Goal: Task Accomplishment & Management: Use online tool/utility

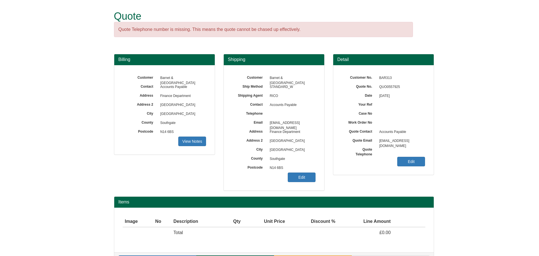
scroll to position [18, 0]
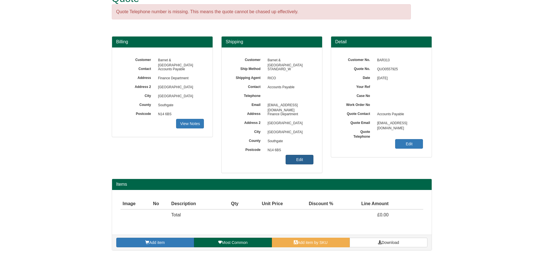
click at [300, 159] on link "Edit" at bounding box center [299, 160] width 28 height 10
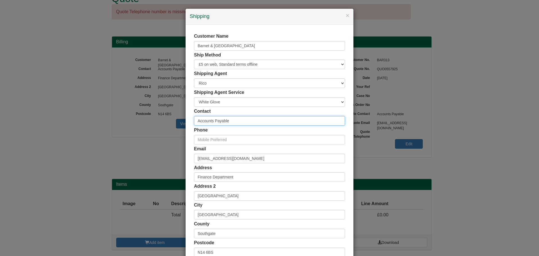
drag, startPoint x: 227, startPoint y: 119, endPoint x: 173, endPoint y: 123, distance: 53.8
click at [173, 123] on div "× Shipping Customer Name Barnet & [GEOGRAPHIC_DATA] Ship Method Free of Charge …" at bounding box center [269, 128] width 539 height 256
paste input "for [PERSON_NAME]"
drag, startPoint x: 201, startPoint y: 121, endPoint x: 174, endPoint y: 119, distance: 26.7
click at [174, 119] on div "× Shipping Customer Name Barnet & [GEOGRAPHIC_DATA] Ship Method Free of Charge …" at bounding box center [269, 128] width 539 height 256
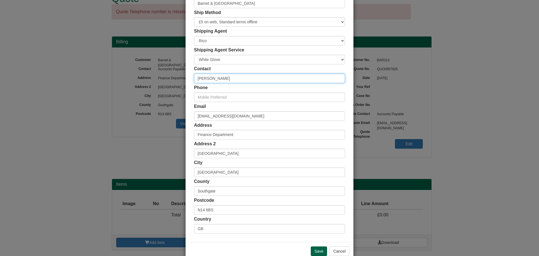
scroll to position [55, 0]
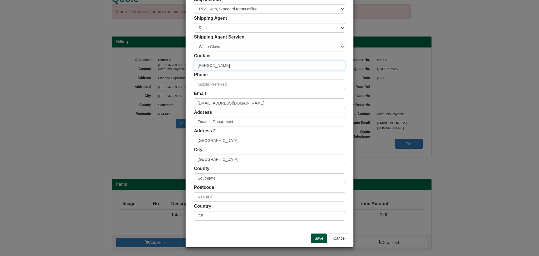
type input "[PERSON_NAME]"
click at [312, 239] on input "Save" at bounding box center [319, 238] width 16 height 10
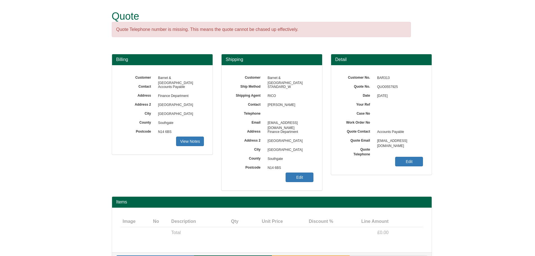
scroll to position [18, 0]
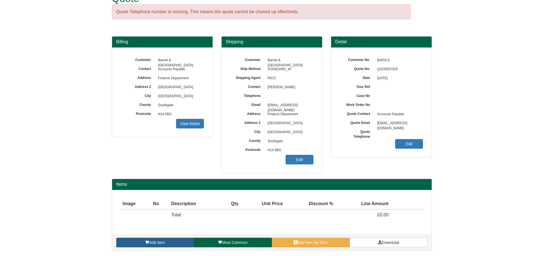
click at [185, 240] on link "Add item" at bounding box center [155, 242] width 78 height 10
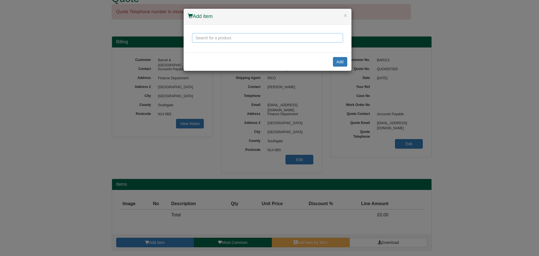
click at [205, 38] on input "text" at bounding box center [267, 38] width 151 height 10
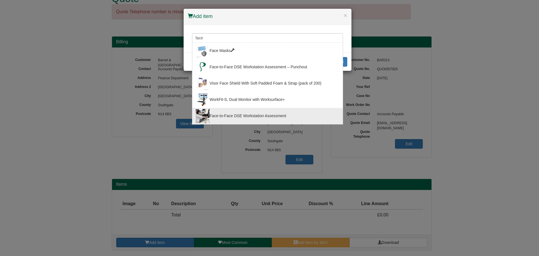
click at [233, 115] on div "Face-to-Face DSE Workstation Assessment" at bounding box center [268, 116] width 144 height 14
type input "Face-to-Face DSE Workstation Assessment"
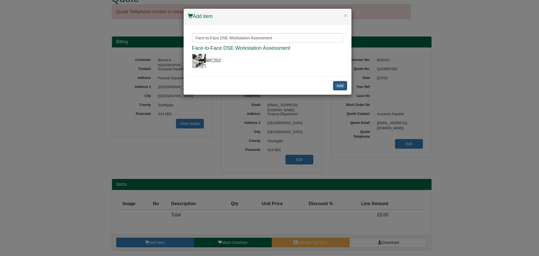
click at [342, 87] on button "Add" at bounding box center [340, 86] width 14 height 10
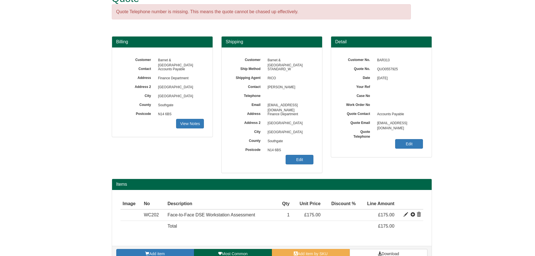
scroll to position [29, 0]
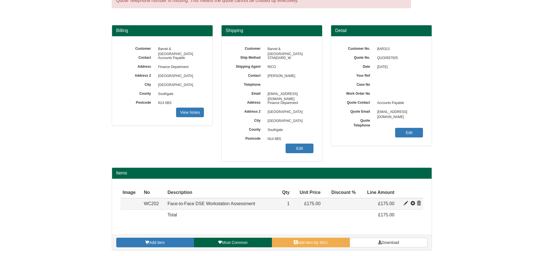
click at [405, 202] on span at bounding box center [405, 203] width 4 height 4
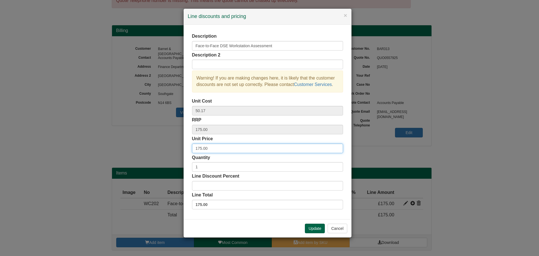
drag, startPoint x: 194, startPoint y: 148, endPoint x: 162, endPoint y: 148, distance: 32.0
click at [168, 148] on div "× Line discounts and pricing Description Face-to-Face DSE Workstation Assessmen…" at bounding box center [269, 128] width 539 height 256
type input "75"
click at [310, 226] on button "Update" at bounding box center [315, 228] width 20 height 10
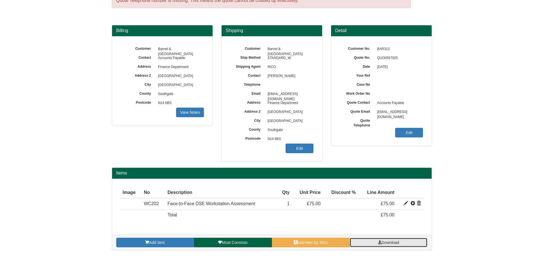
click at [391, 243] on span "Download" at bounding box center [389, 242] width 17 height 4
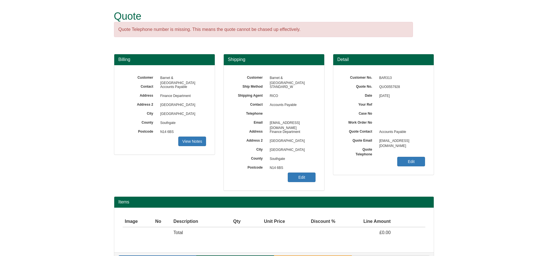
scroll to position [18, 0]
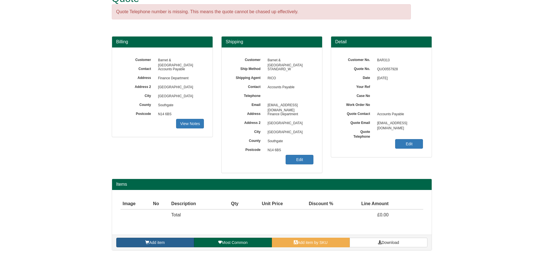
click at [178, 239] on link "Add item" at bounding box center [155, 242] width 78 height 10
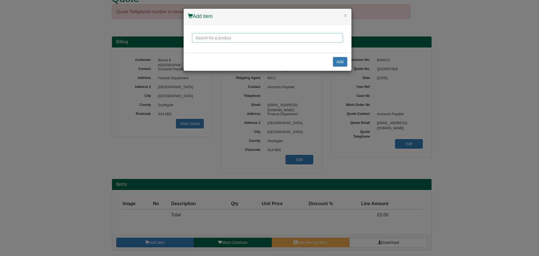
click at [240, 39] on input "text" at bounding box center [267, 38] width 151 height 10
paste input "• Yemi Awogboro"
drag, startPoint x: 242, startPoint y: 38, endPoint x: 86, endPoint y: 34, distance: 156.7
click at [96, 34] on div "× Add item • Yemi Awogboro Add" at bounding box center [269, 128] width 539 height 256
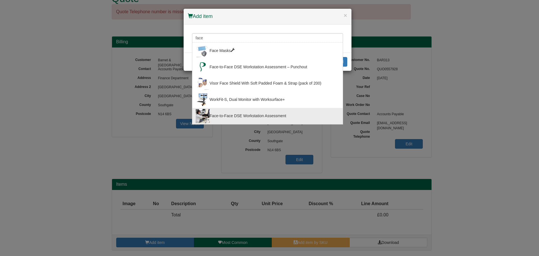
click at [230, 110] on div "Face-to-Face DSE Workstation Assessment" at bounding box center [268, 116] width 144 height 14
type input "Face-to-Face DSE Workstation Assessment"
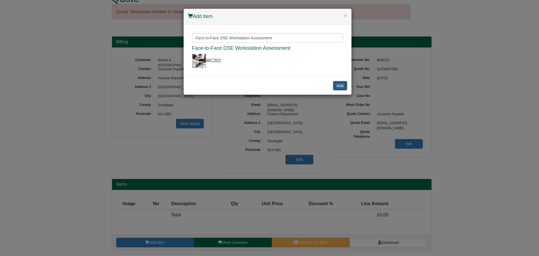
click at [345, 83] on button "Add" at bounding box center [340, 86] width 14 height 10
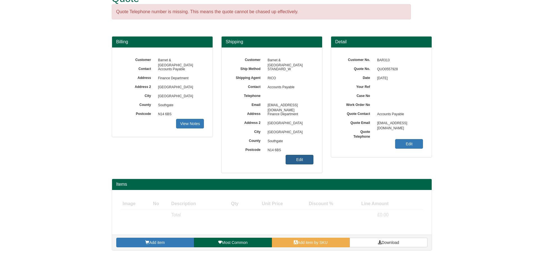
click at [300, 160] on link "Edit" at bounding box center [299, 160] width 28 height 10
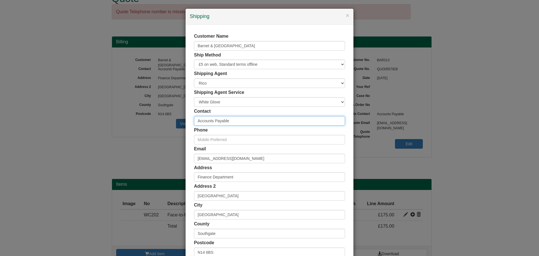
drag, startPoint x: 198, startPoint y: 120, endPoint x: 156, endPoint y: 119, distance: 43.0
click at [164, 119] on div "× Shipping Customer Name Barnet & Southgate College Ship Method Free of Charge …" at bounding box center [269, 128] width 539 height 256
paste input "• Yemi Awogboro"
drag, startPoint x: 204, startPoint y: 121, endPoint x: 143, endPoint y: 117, distance: 61.3
click at [143, 117] on div "× Shipping Customer Name Barnet & Southgate College Ship Method Free of Charge …" at bounding box center [269, 128] width 539 height 256
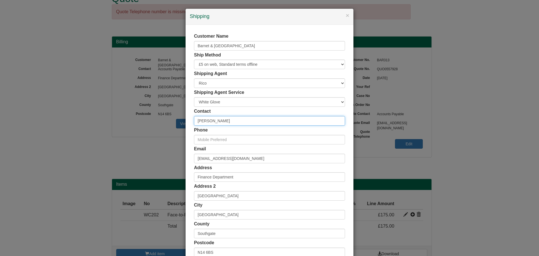
scroll to position [55, 0]
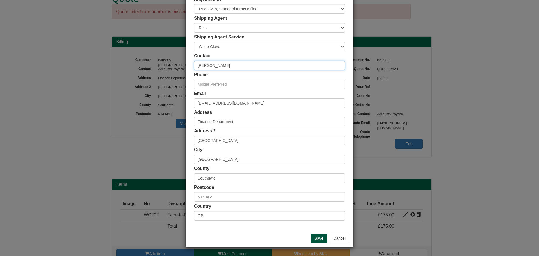
type input "[PERSON_NAME]"
click at [315, 238] on input "Save" at bounding box center [319, 238] width 16 height 10
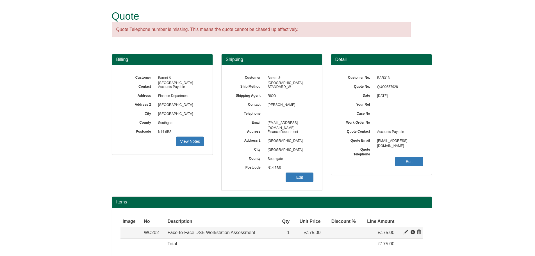
click at [406, 231] on span at bounding box center [405, 232] width 4 height 4
type input "Face-to-Face DSE Workstation Assessment"
type input "50.17"
type input "175.00"
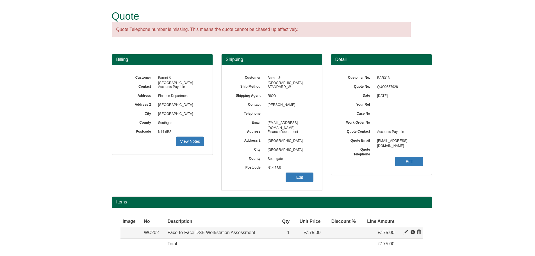
type input "1"
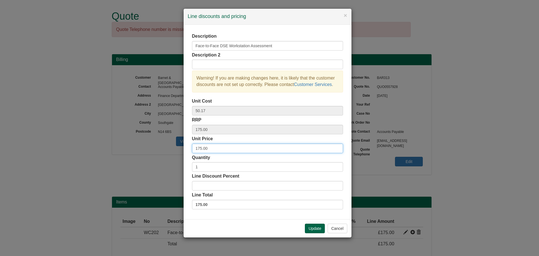
drag, startPoint x: 216, startPoint y: 151, endPoint x: 129, endPoint y: 146, distance: 86.6
click at [145, 147] on div "× Line discounts and pricing Description Face-to-Face DSE Workstation Assessmen…" at bounding box center [269, 128] width 539 height 256
type input "75"
click at [310, 223] on div "Update Cancel" at bounding box center [268, 228] width 168 height 18
click at [310, 225] on button "Update" at bounding box center [315, 228] width 20 height 10
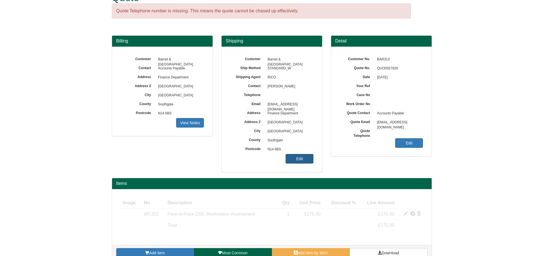
scroll to position [29, 0]
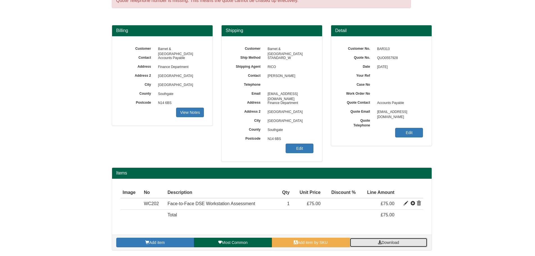
click at [395, 245] on link "Download" at bounding box center [388, 242] width 78 height 10
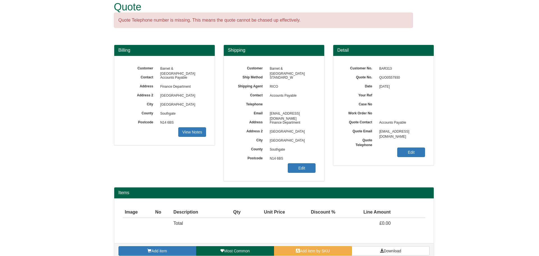
scroll to position [18, 0]
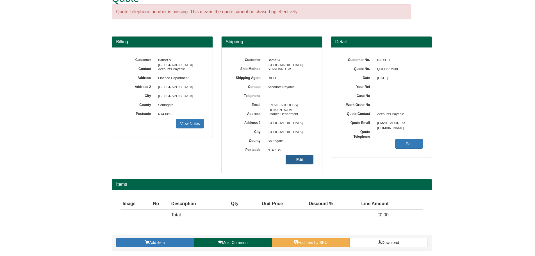
click at [294, 157] on link "Edit" at bounding box center [299, 160] width 28 height 10
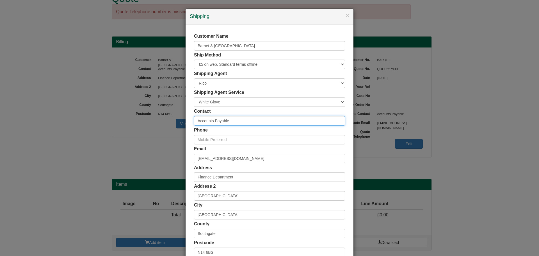
drag, startPoint x: 229, startPoint y: 122, endPoint x: 141, endPoint y: 109, distance: 89.0
click at [146, 110] on div "× Shipping Customer Name Barnet & [GEOGRAPHIC_DATA] Ship Method Free of Charge …" at bounding box center [269, 128] width 539 height 256
paste input "• Wendie Rogers"
drag, startPoint x: 204, startPoint y: 120, endPoint x: 175, endPoint y: 120, distance: 29.2
click at [175, 120] on div "× Shipping Customer Name Barnet & [GEOGRAPHIC_DATA] Ship Method Free of Charge …" at bounding box center [269, 128] width 539 height 256
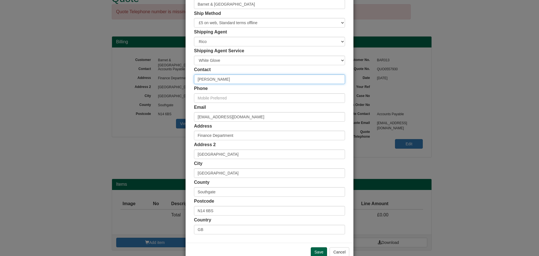
scroll to position [55, 0]
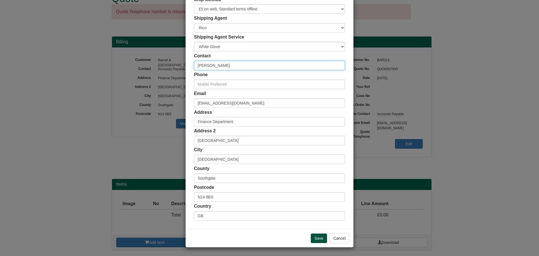
type input "Wendie Rogers"
click at [320, 237] on input "Save" at bounding box center [319, 238] width 16 height 10
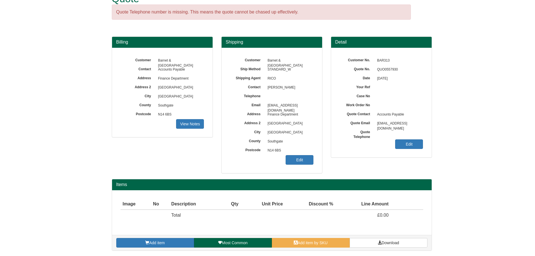
scroll to position [18, 0]
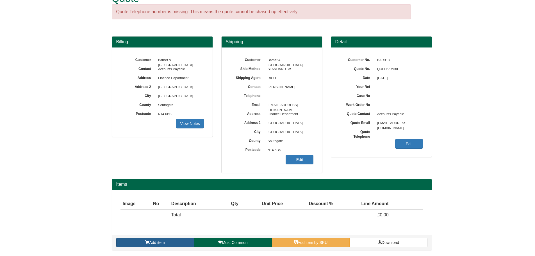
click at [148, 245] on link "Add item" at bounding box center [155, 242] width 78 height 10
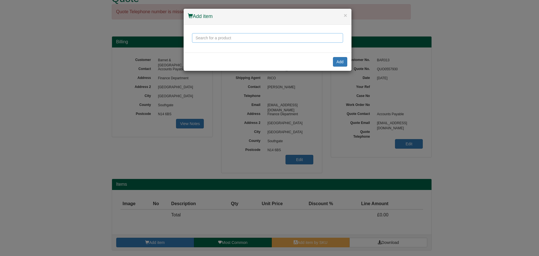
click at [219, 36] on input "text" at bounding box center [267, 38] width 151 height 10
click at [210, 39] on input "face to face" at bounding box center [267, 38] width 151 height 10
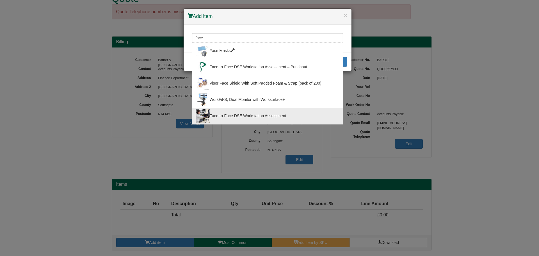
click at [228, 113] on div "Face-to-Face DSE Workstation Assessment" at bounding box center [268, 116] width 144 height 14
type input "Face-to-Face DSE Workstation Assessment"
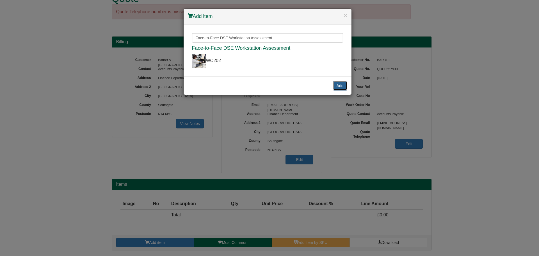
click at [341, 84] on button "Add" at bounding box center [340, 86] width 14 height 10
